Goal: Task Accomplishment & Management: Use online tool/utility

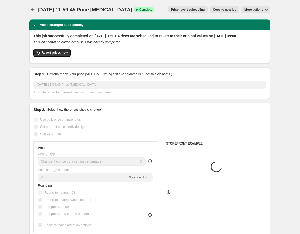
select select "percentage"
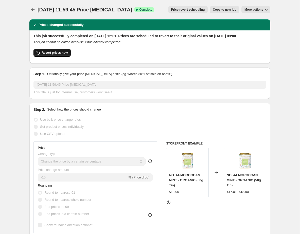
click at [44, 55] on span "Revert prices now" at bounding box center [55, 53] width 26 height 4
checkbox input "false"
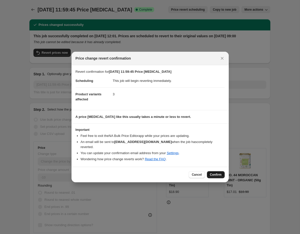
click at [218, 175] on span "Confirm" at bounding box center [216, 175] width 12 height 4
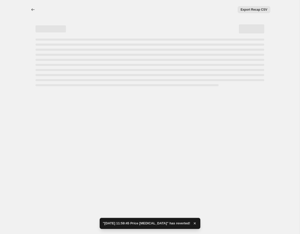
select select "percentage"
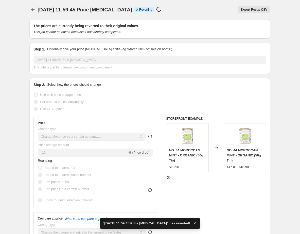
checkbox input "true"
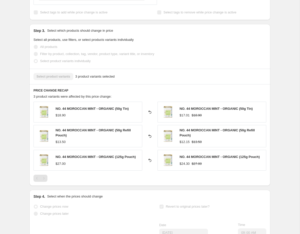
scroll to position [247, 0]
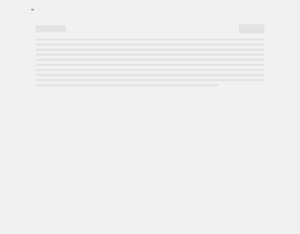
select select "percentage"
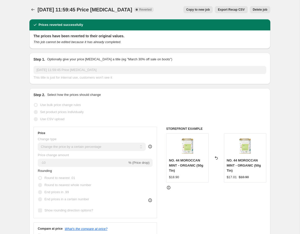
click at [195, 8] on button "Copy to new job" at bounding box center [198, 9] width 30 height 7
select select "percentage"
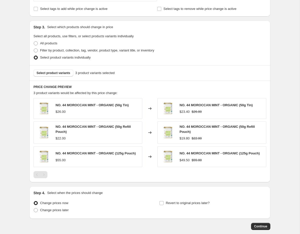
scroll to position [243, 0]
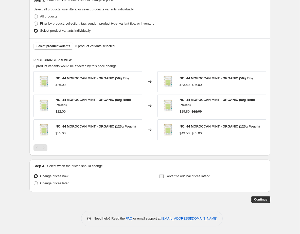
click at [170, 176] on span "Revert to original prices later?" at bounding box center [188, 176] width 44 height 4
click at [163, 176] on input "Revert to original prices later?" at bounding box center [161, 176] width 4 height 4
checkbox input "true"
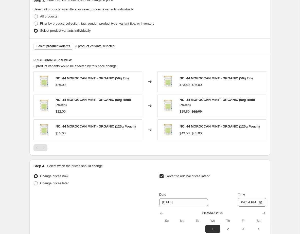
scroll to position [330, 0]
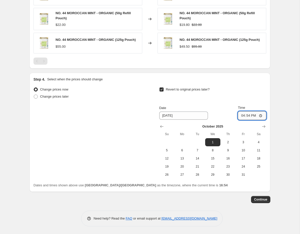
click at [257, 115] on input "16:54" at bounding box center [252, 115] width 28 height 9
click at [262, 116] on input "16:54" at bounding box center [252, 115] width 28 height 9
type input "09:00"
click at [259, 200] on span "Continue" at bounding box center [260, 199] width 13 height 4
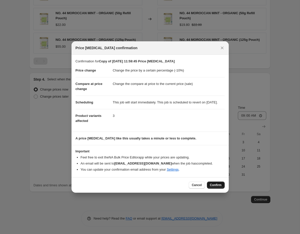
click at [218, 187] on span "Confirm" at bounding box center [216, 185] width 12 height 4
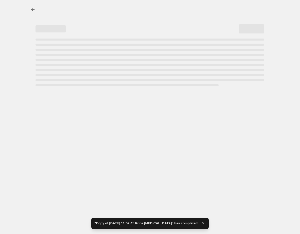
select select "percentage"
